Goal: Navigation & Orientation: Find specific page/section

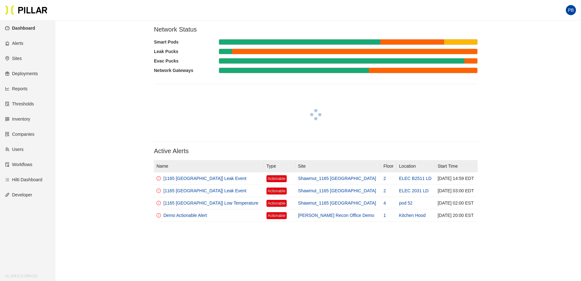
click at [21, 56] on link "Sites" at bounding box center [13, 58] width 17 height 5
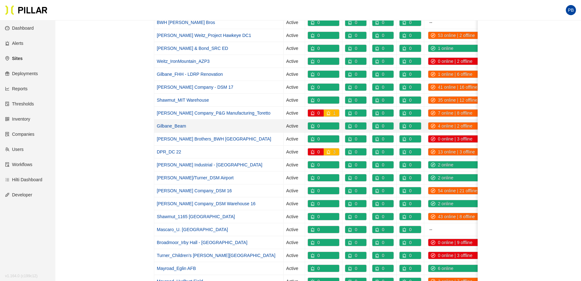
scroll to position [99, 0]
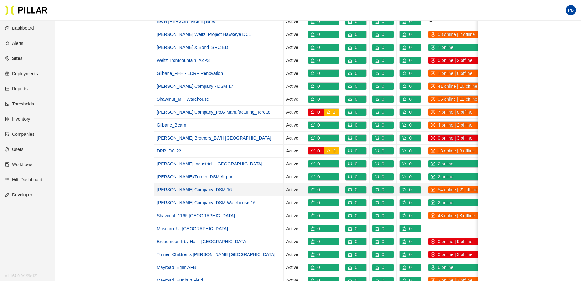
click at [191, 190] on link "[PERSON_NAME] Company_DSM 16" at bounding box center [194, 189] width 75 height 5
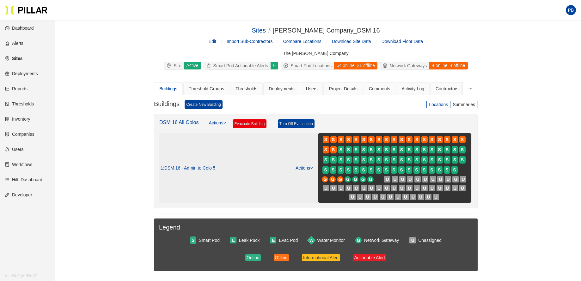
click at [312, 168] on icon "down" at bounding box center [311, 168] width 3 height 3
click at [307, 179] on link "View/Edit Floor Plan" at bounding box center [317, 178] width 40 height 7
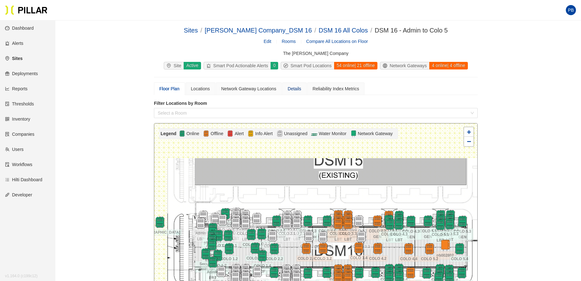
click at [296, 89] on div "Details" at bounding box center [295, 88] width 14 height 7
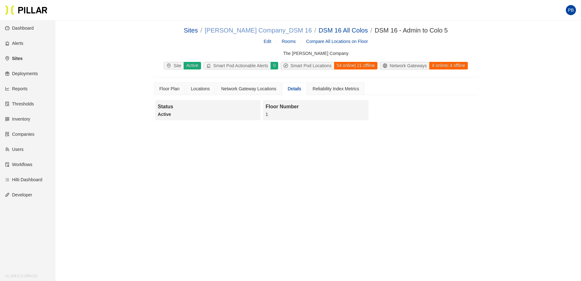
click at [251, 28] on link "[PERSON_NAME] Company_DSM 16" at bounding box center [258, 30] width 107 height 7
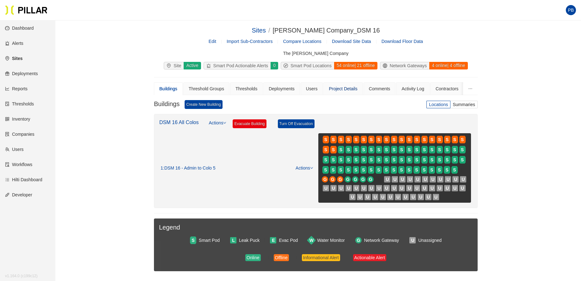
click at [352, 87] on div "Project Details" at bounding box center [343, 88] width 28 height 7
